Goal: Task Accomplishment & Management: Use online tool/utility

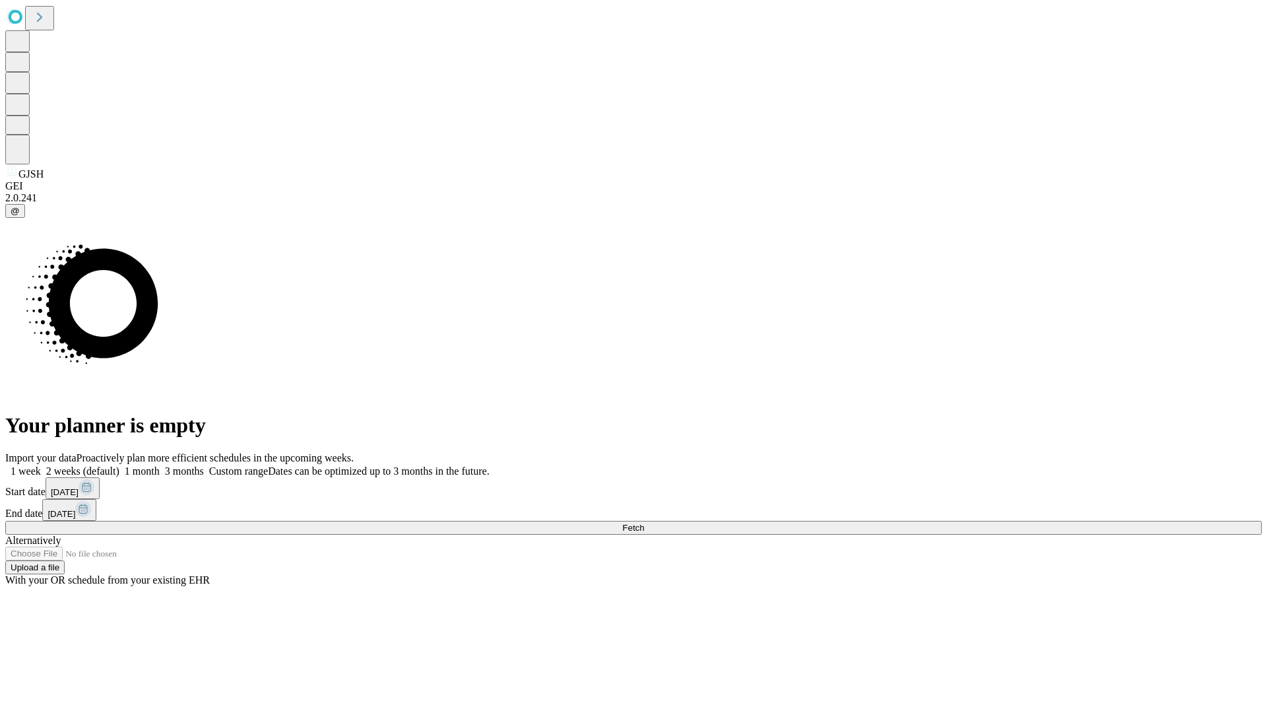
click at [644, 523] on span "Fetch" at bounding box center [633, 528] width 22 height 10
